Goal: Information Seeking & Learning: Understand process/instructions

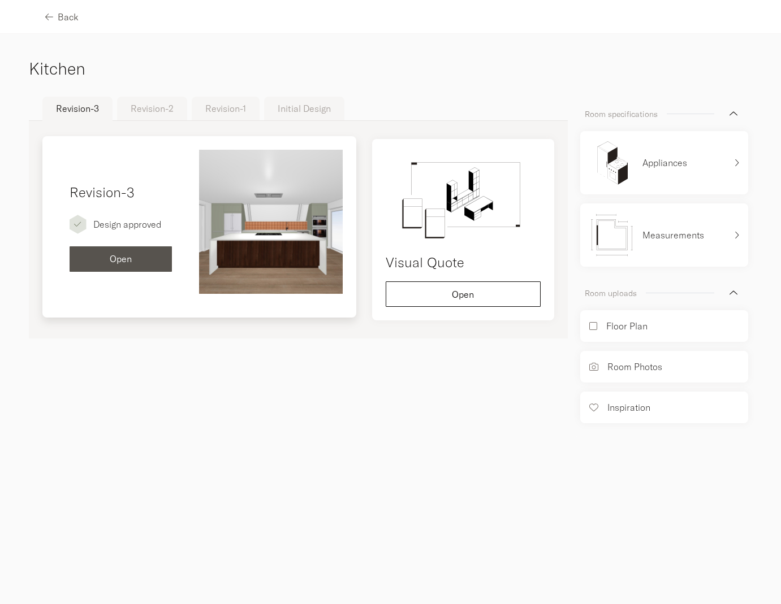
click at [133, 255] on div "Open" at bounding box center [121, 258] width 85 height 9
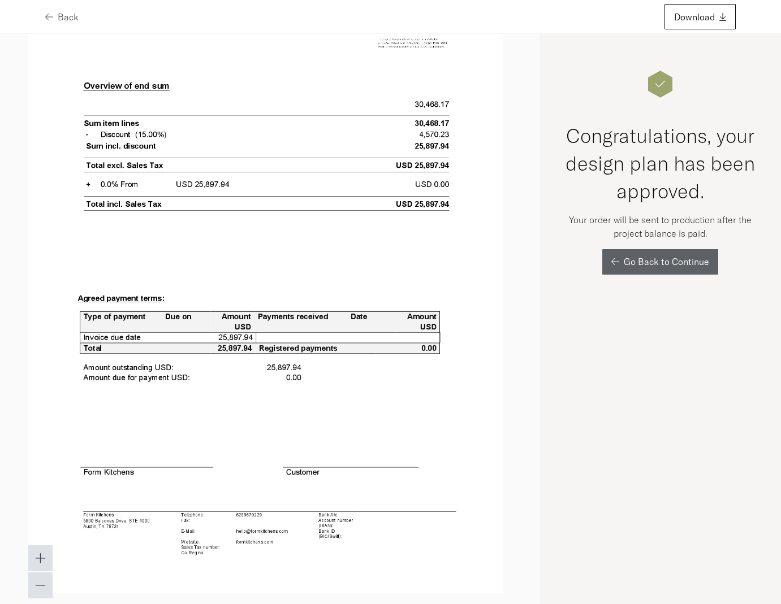
scroll to position [14192, 0]
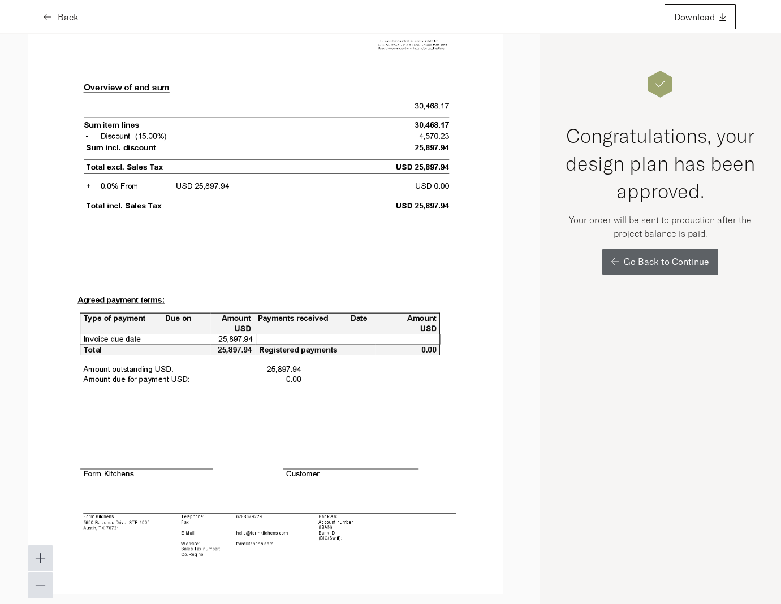
click at [50, 21] on icon "button" at bounding box center [48, 16] width 8 height 9
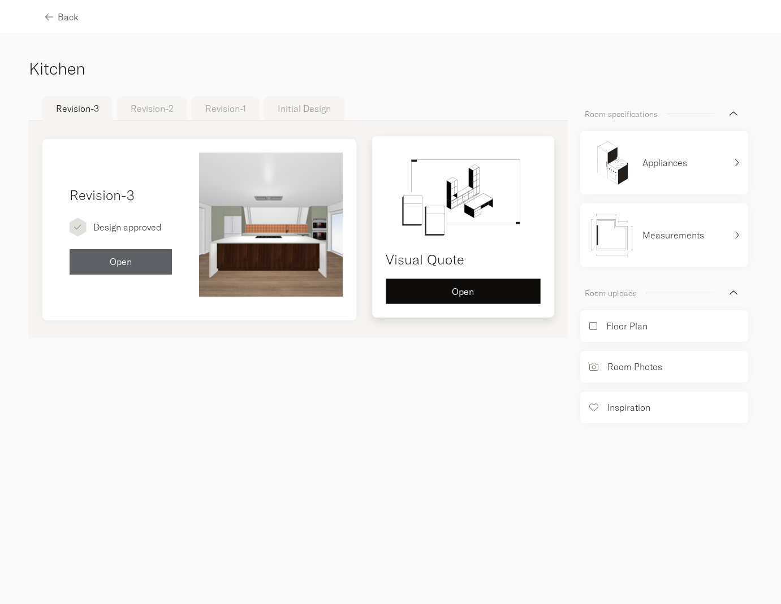
click at [506, 283] on button "Open" at bounding box center [463, 291] width 155 height 25
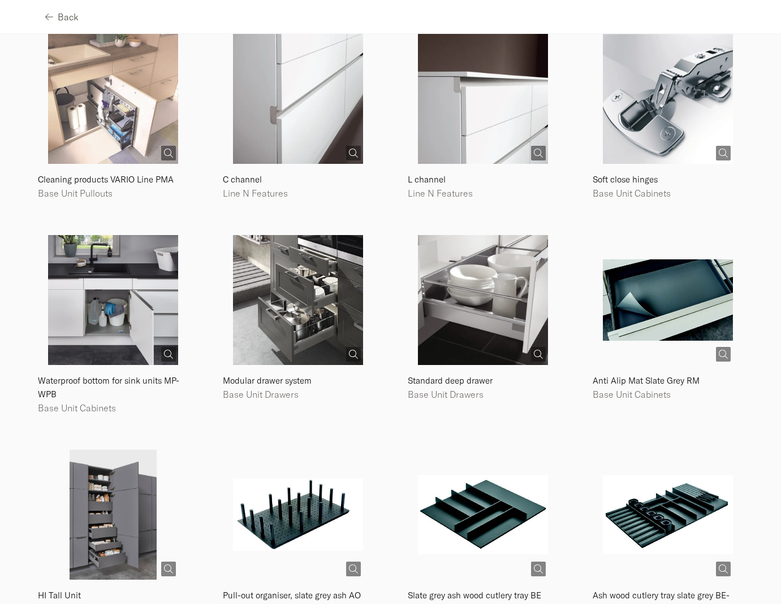
scroll to position [2206, 0]
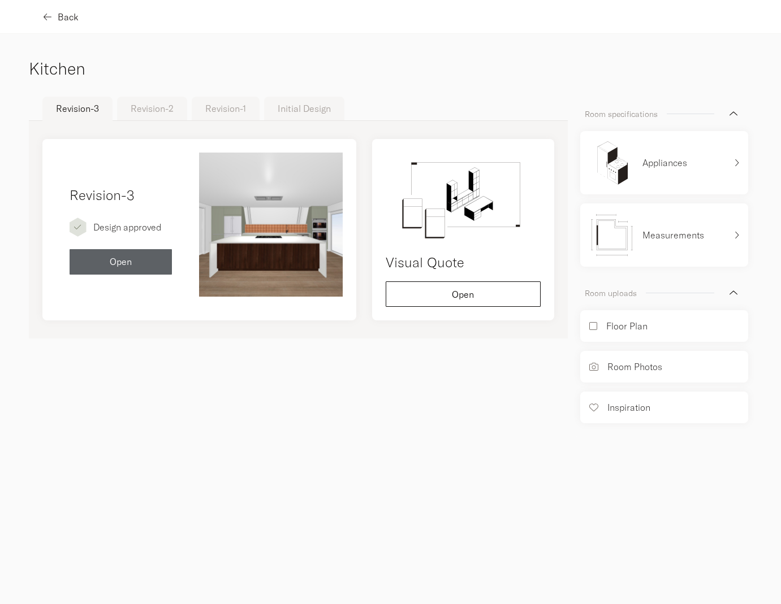
click at [64, 24] on button "Back" at bounding box center [61, 16] width 33 height 25
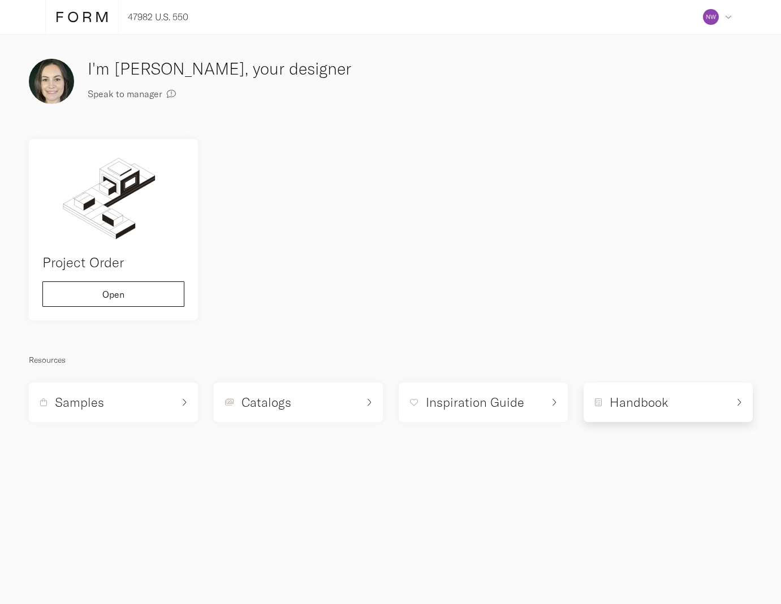
click at [673, 401] on div "Handbook" at bounding box center [661, 402] width 133 height 17
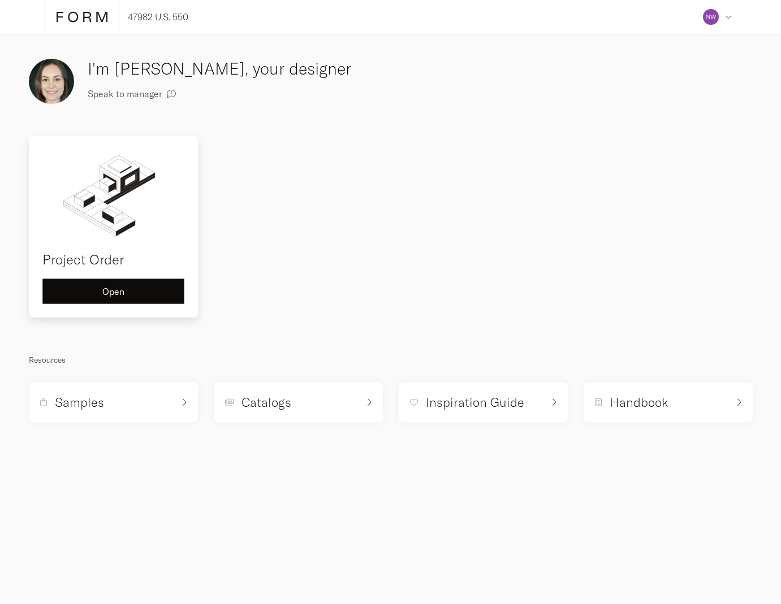
click at [100, 300] on button "Open" at bounding box center [113, 291] width 142 height 25
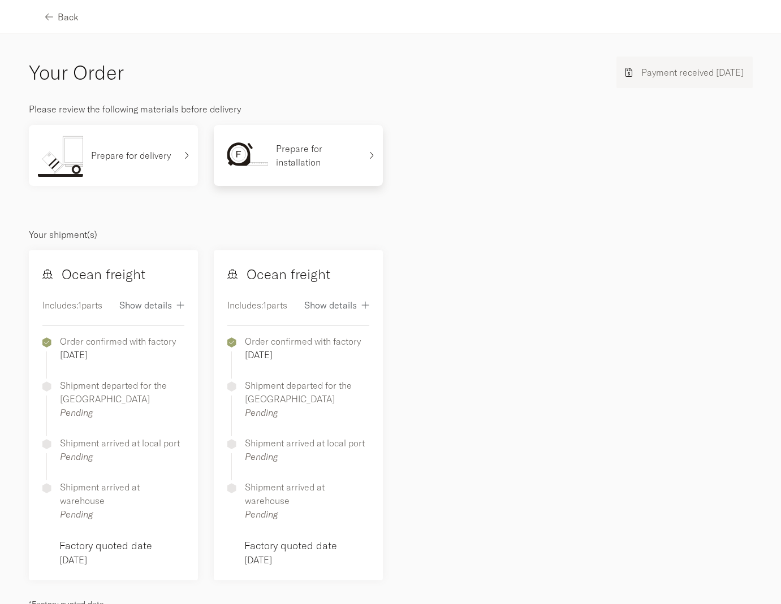
click at [317, 146] on p "Prepare for installation" at bounding box center [318, 155] width 85 height 27
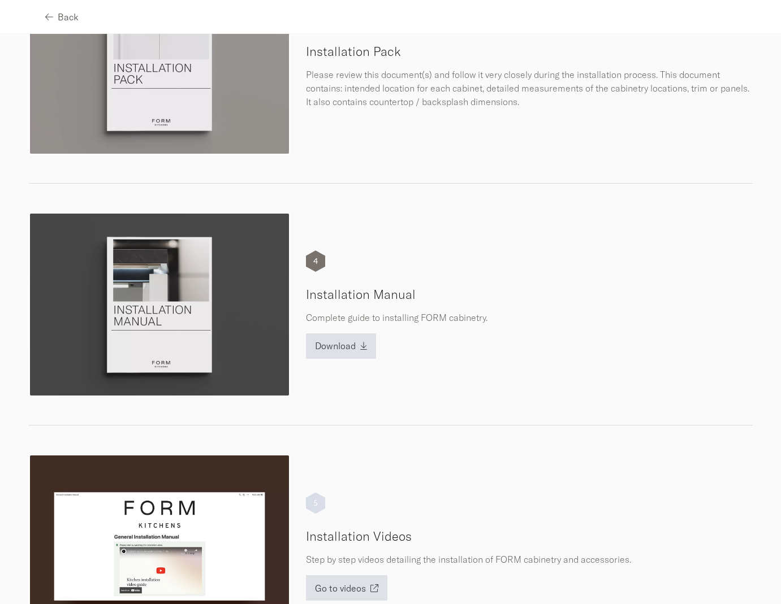
scroll to position [666, 0]
